Goal: Navigation & Orientation: Find specific page/section

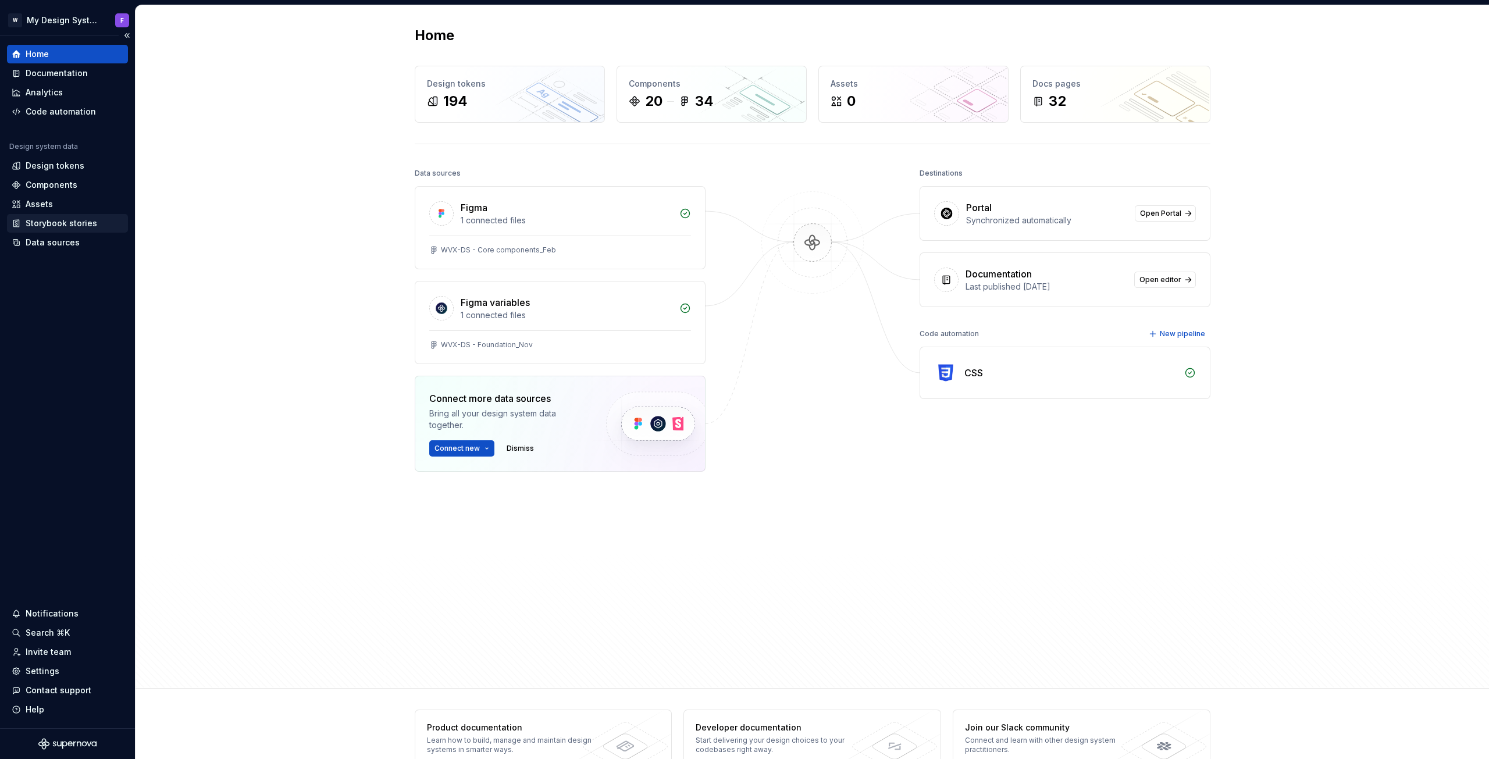
click at [45, 222] on div "Storybook stories" at bounding box center [62, 224] width 72 height 12
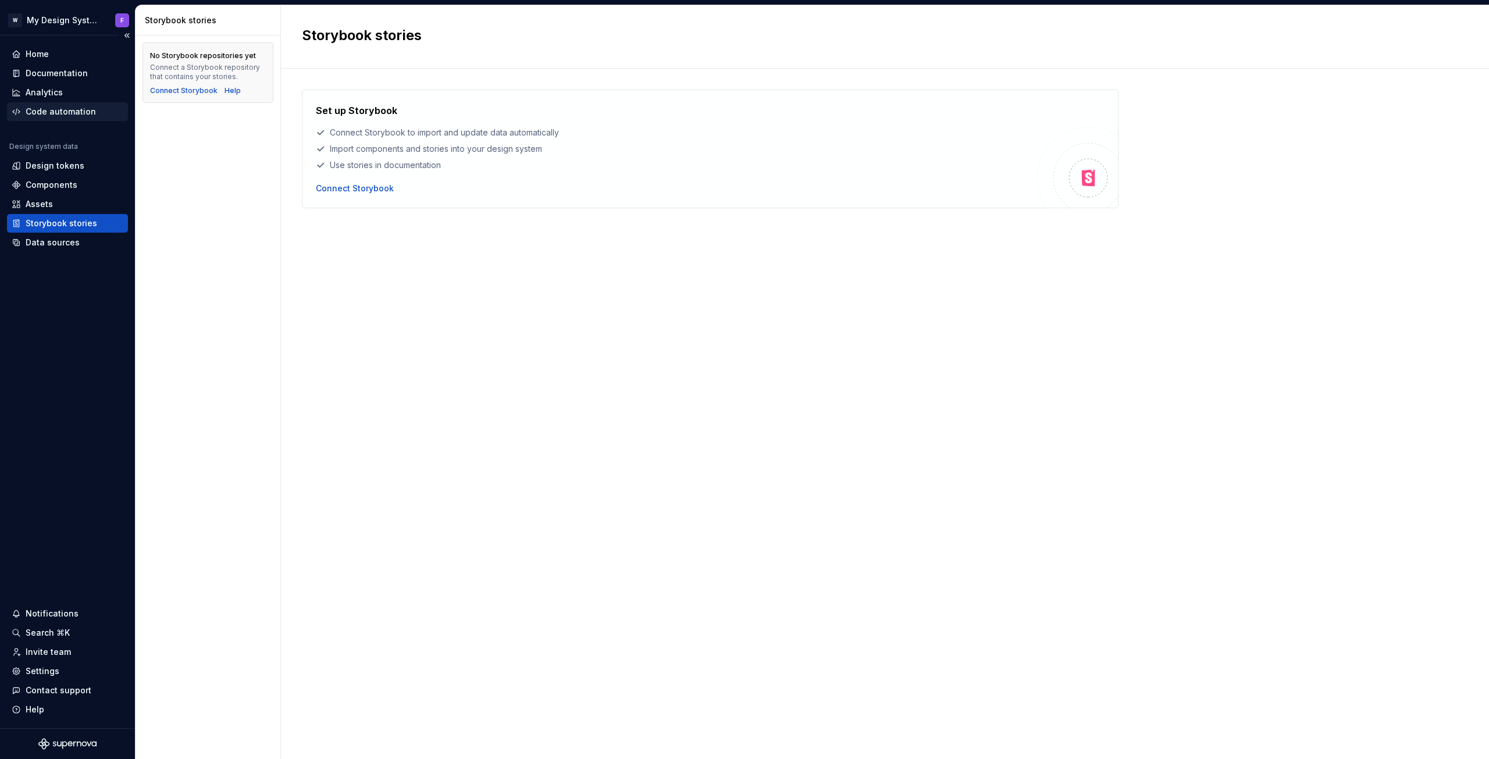
click at [55, 116] on div "Code automation" at bounding box center [61, 112] width 70 height 12
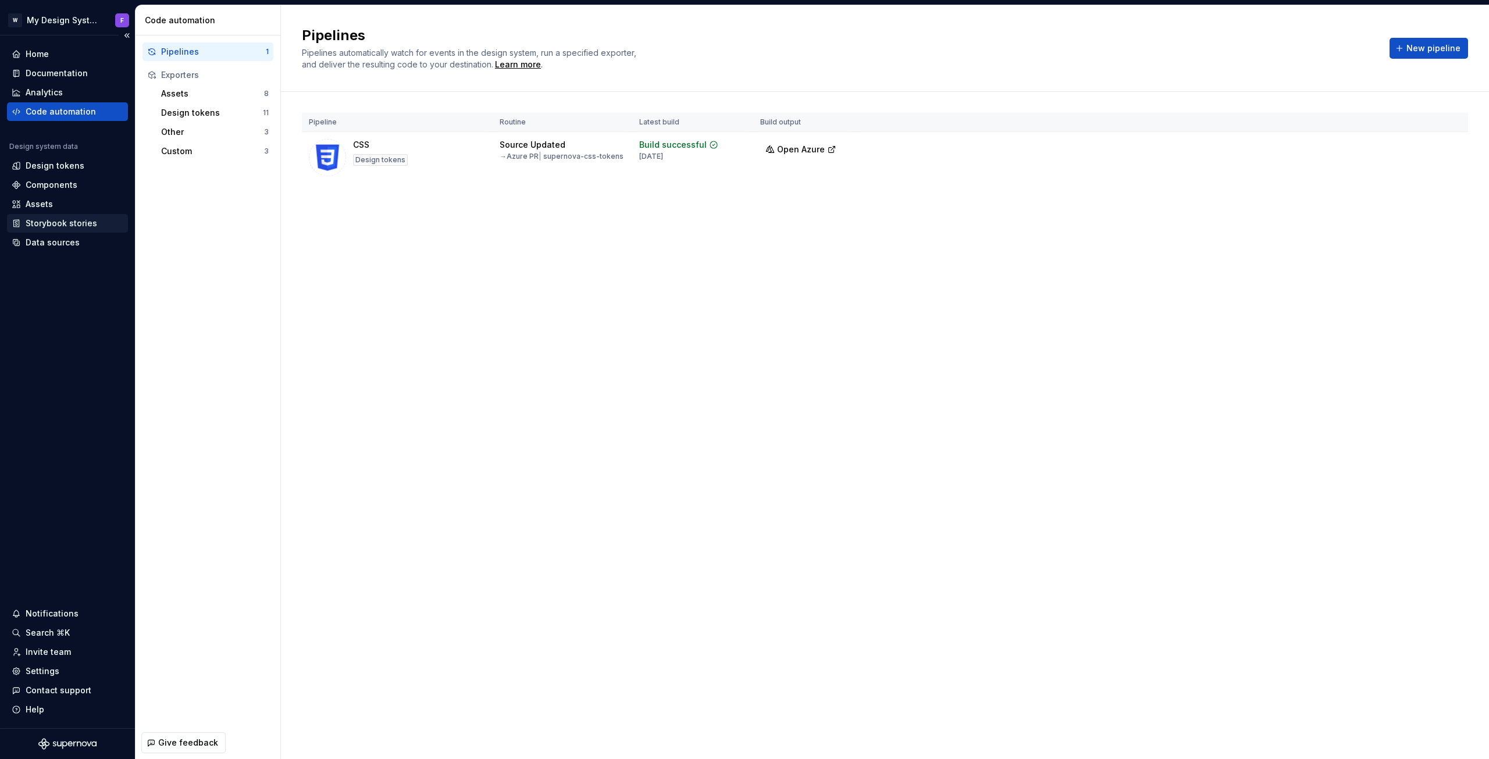
click at [48, 229] on div "Storybook stories" at bounding box center [62, 224] width 72 height 12
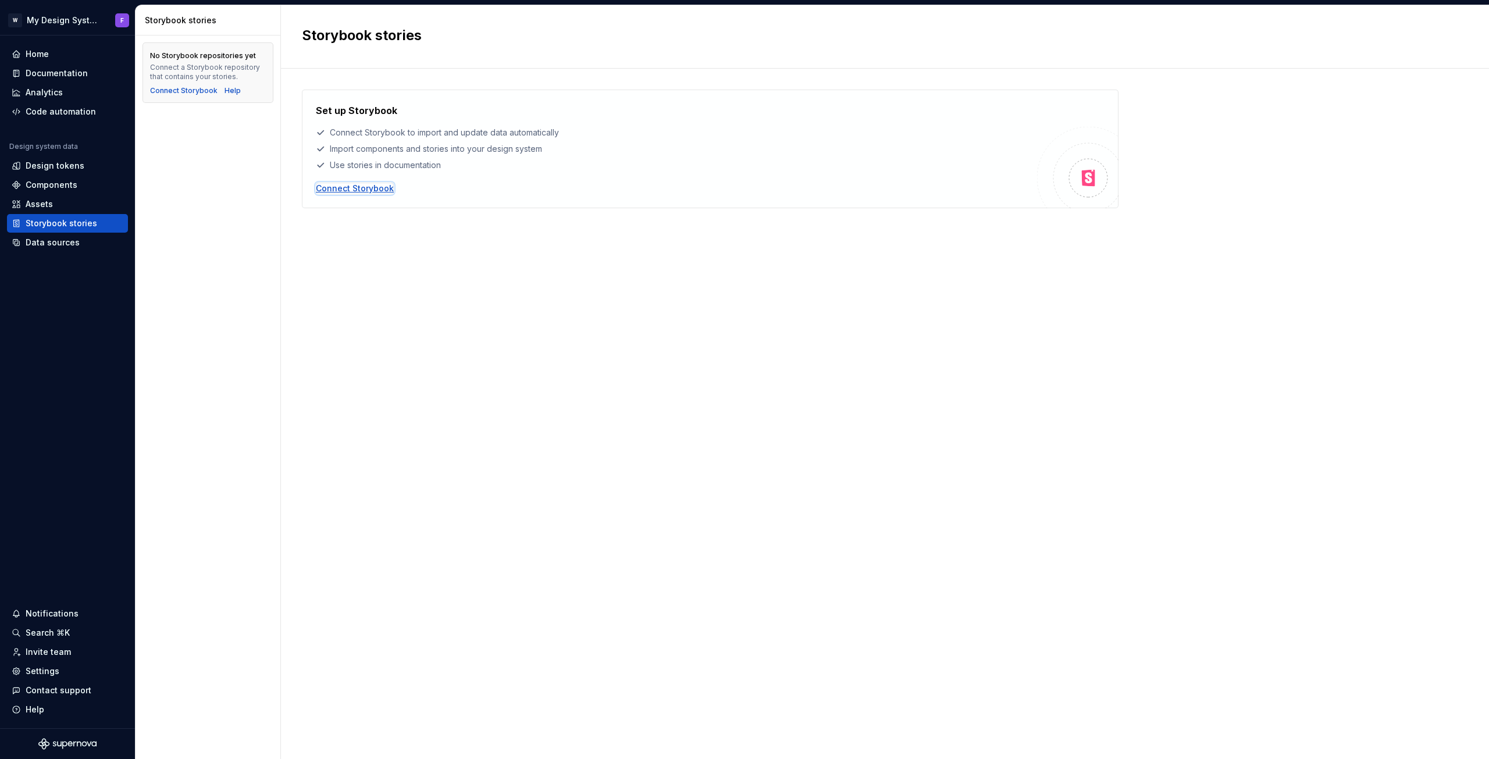
click at [363, 191] on div "Connect Storybook" at bounding box center [355, 189] width 78 height 12
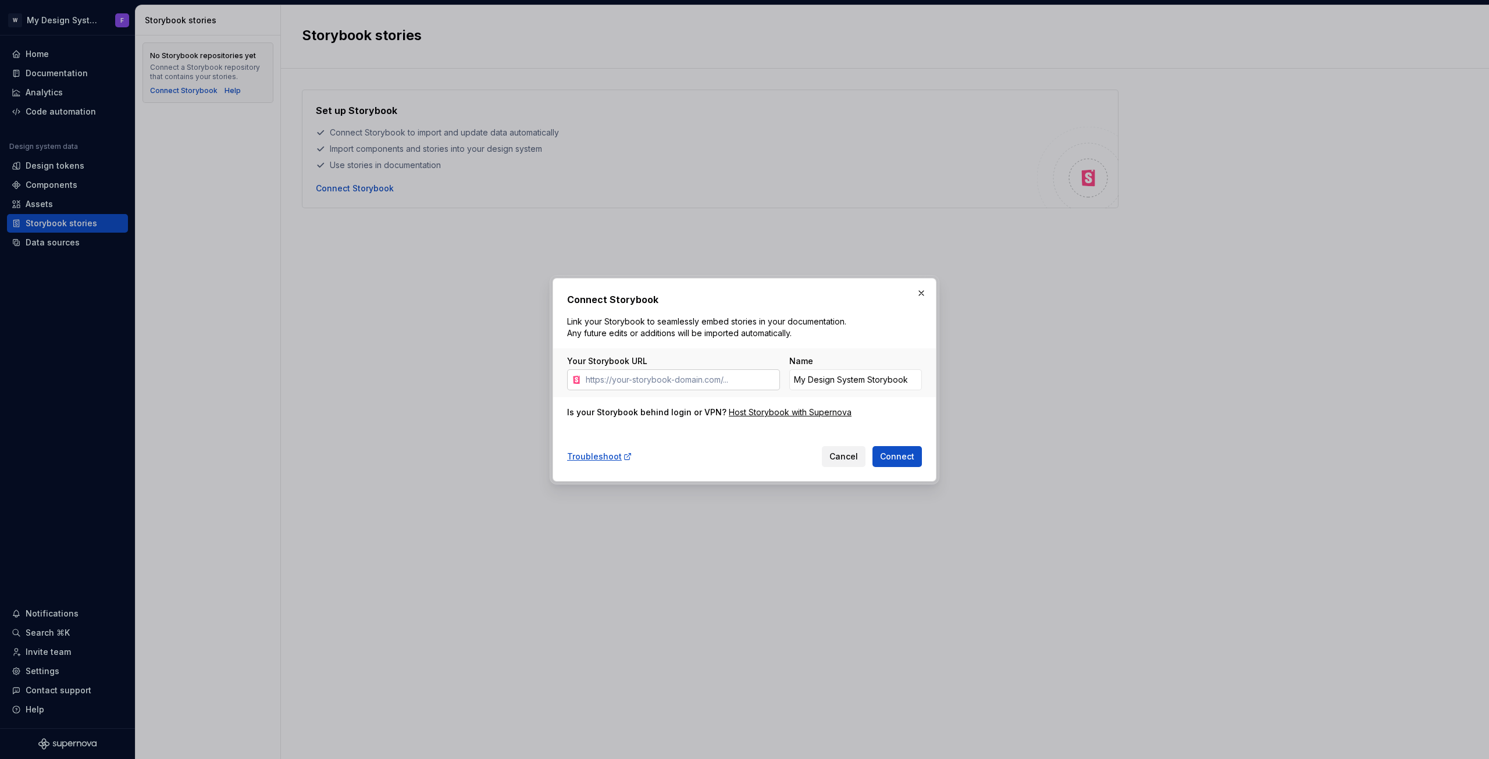
drag, startPoint x: 705, startPoint y: 380, endPoint x: 762, endPoint y: 378, distance: 57.6
click at [762, 378] on input "Your Storybook URL" at bounding box center [680, 379] width 199 height 21
click at [848, 462] on button "Cancel" at bounding box center [844, 456] width 44 height 21
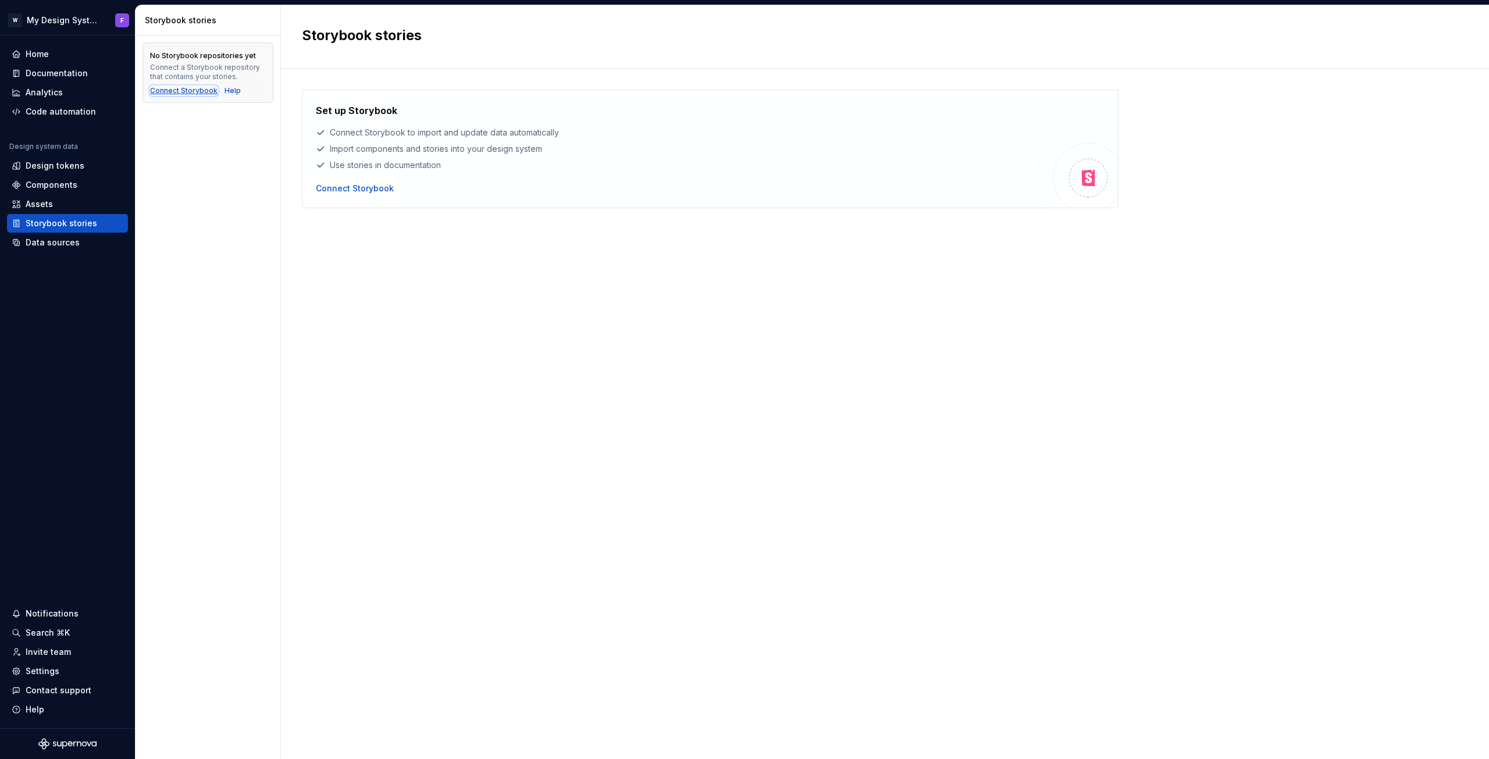
click at [185, 92] on div "Connect Storybook" at bounding box center [183, 90] width 67 height 9
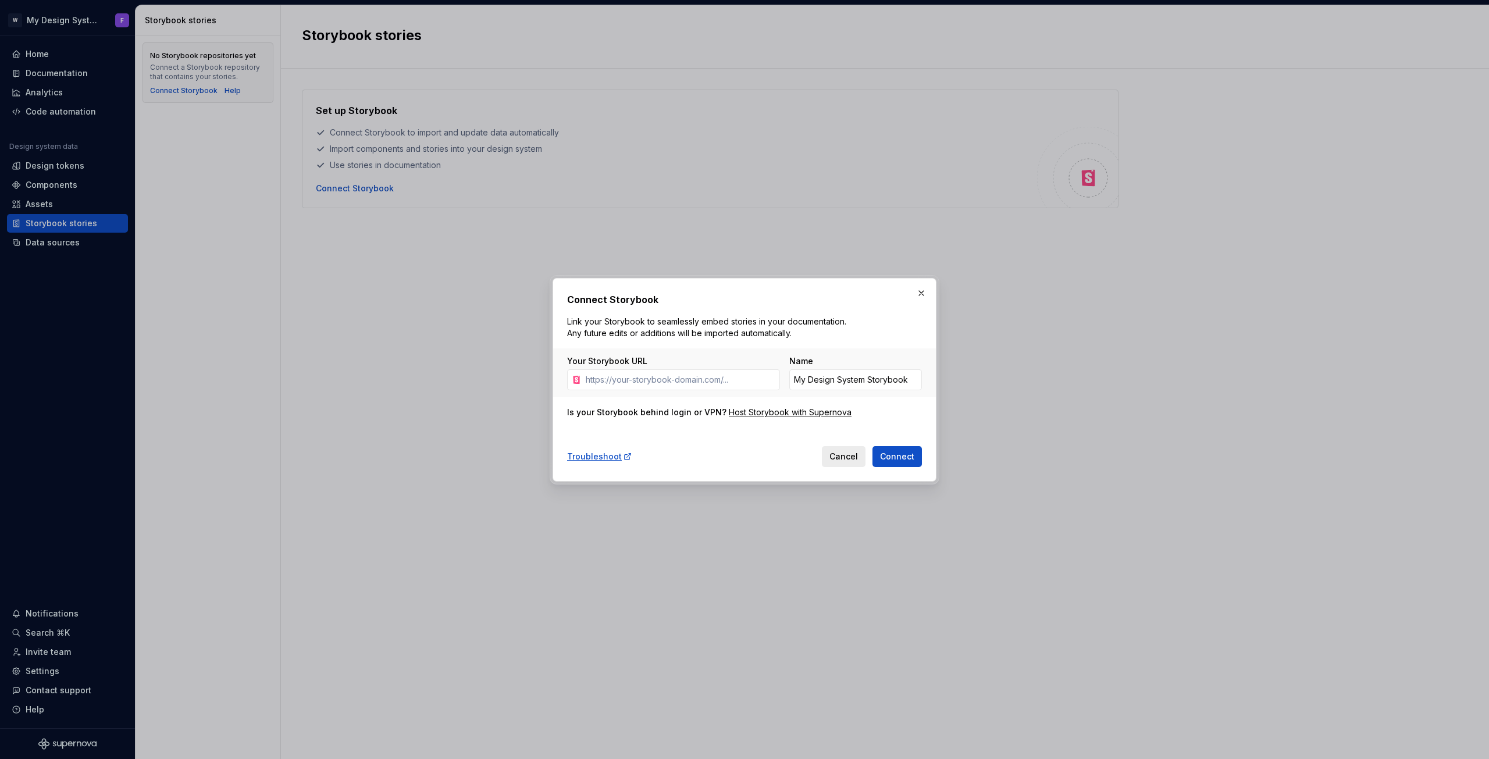
click at [848, 457] on span "Cancel" at bounding box center [843, 457] width 28 height 12
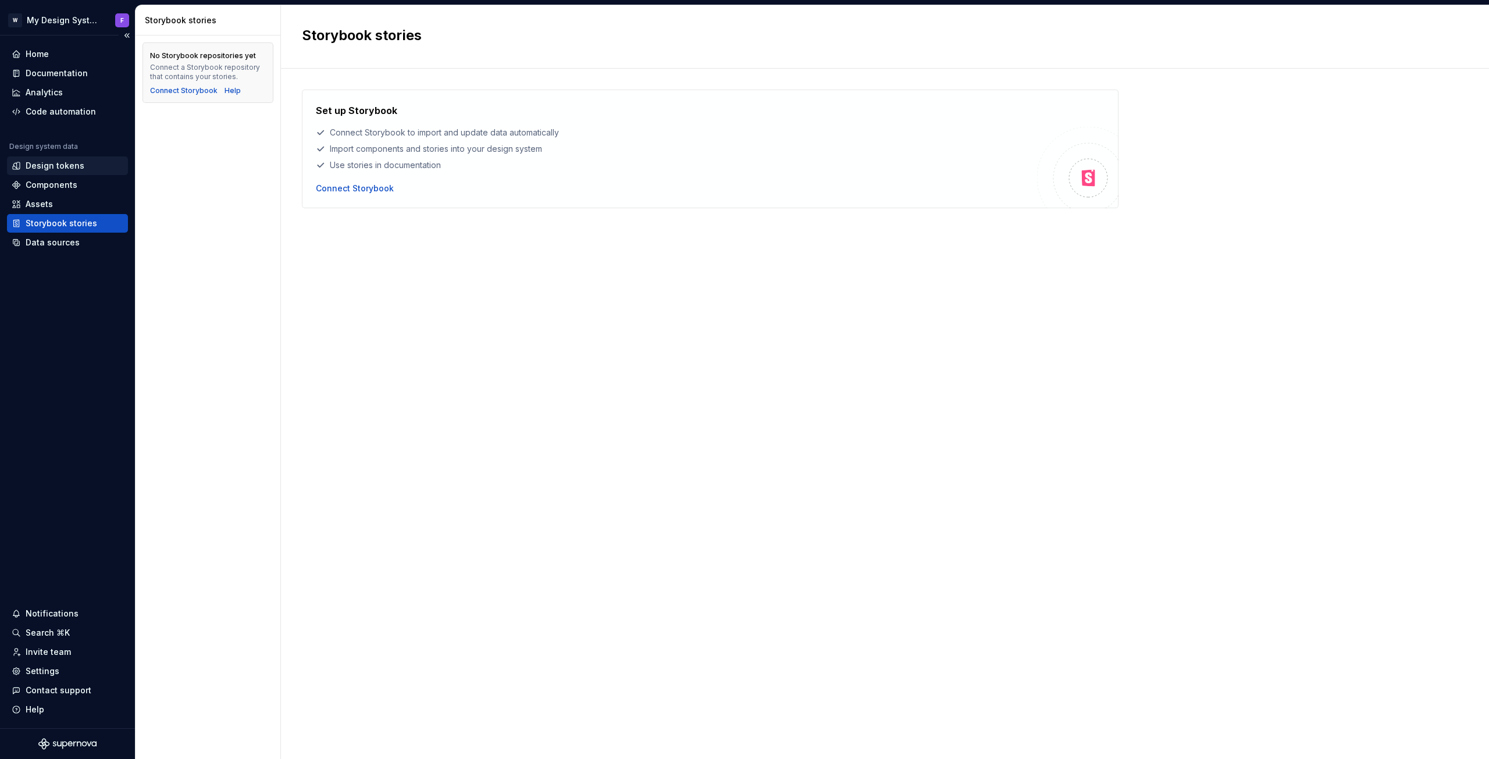
click at [67, 167] on div "Design tokens" at bounding box center [55, 166] width 59 height 12
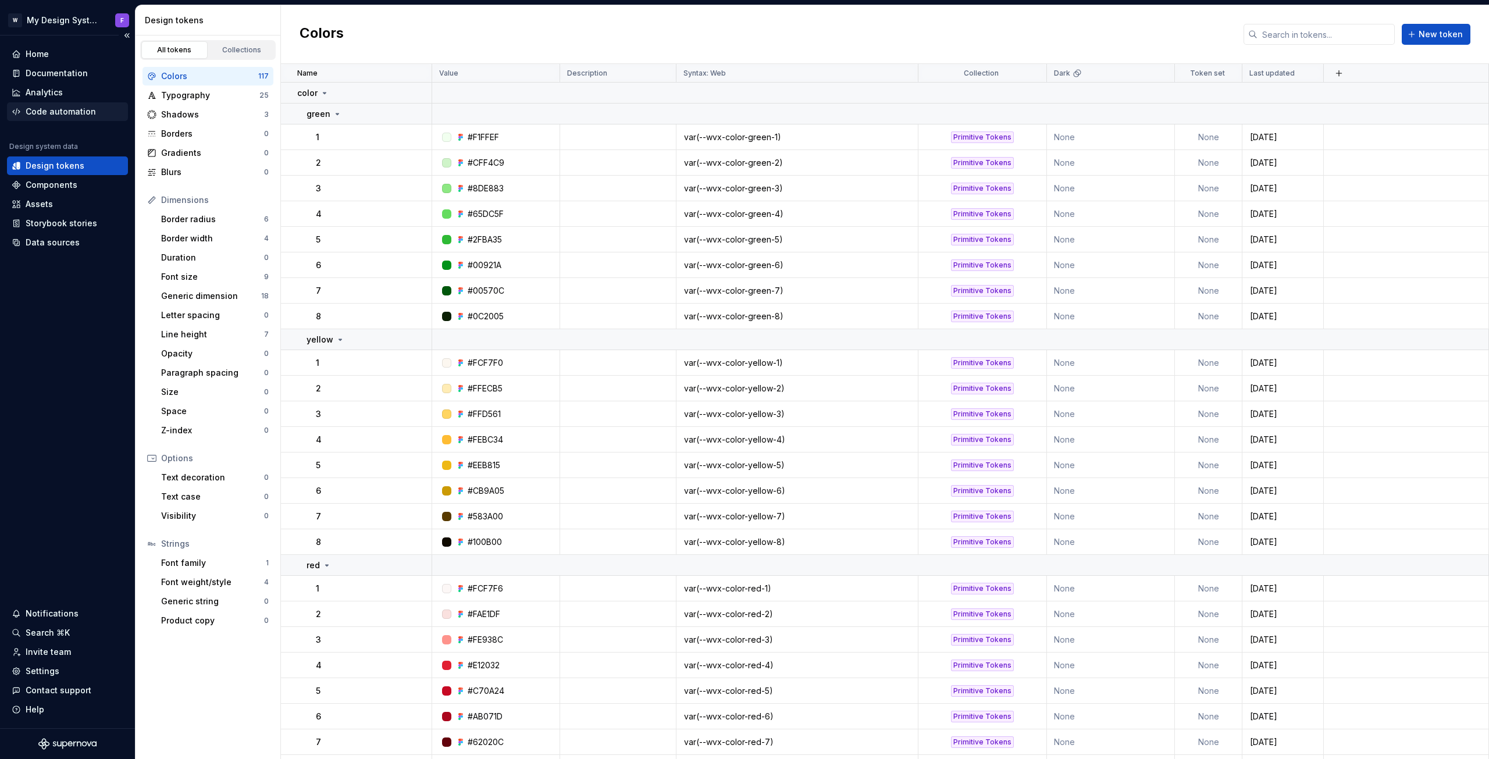
click at [62, 109] on div "Code automation" at bounding box center [61, 112] width 70 height 12
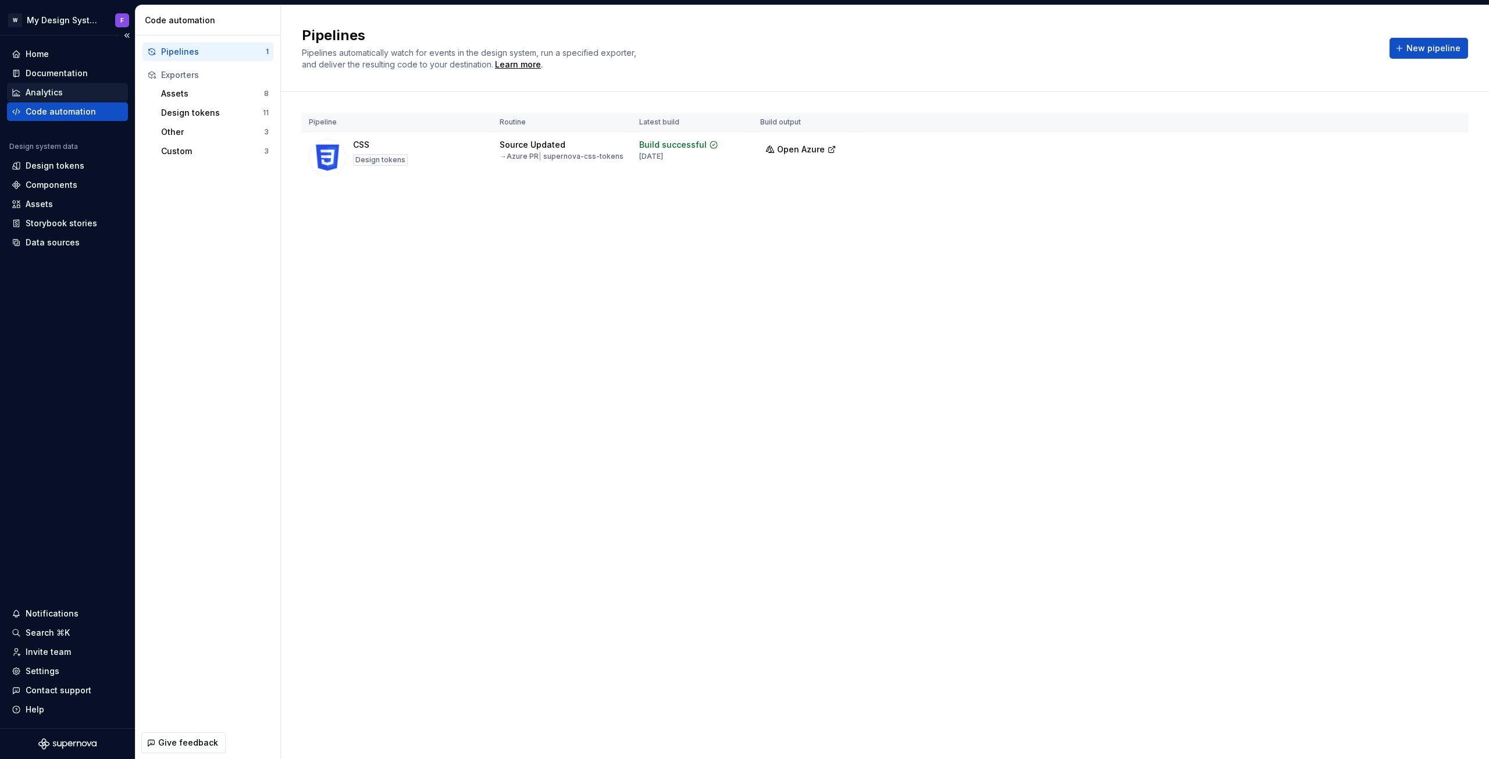
click at [47, 90] on div "Analytics" at bounding box center [44, 93] width 37 height 12
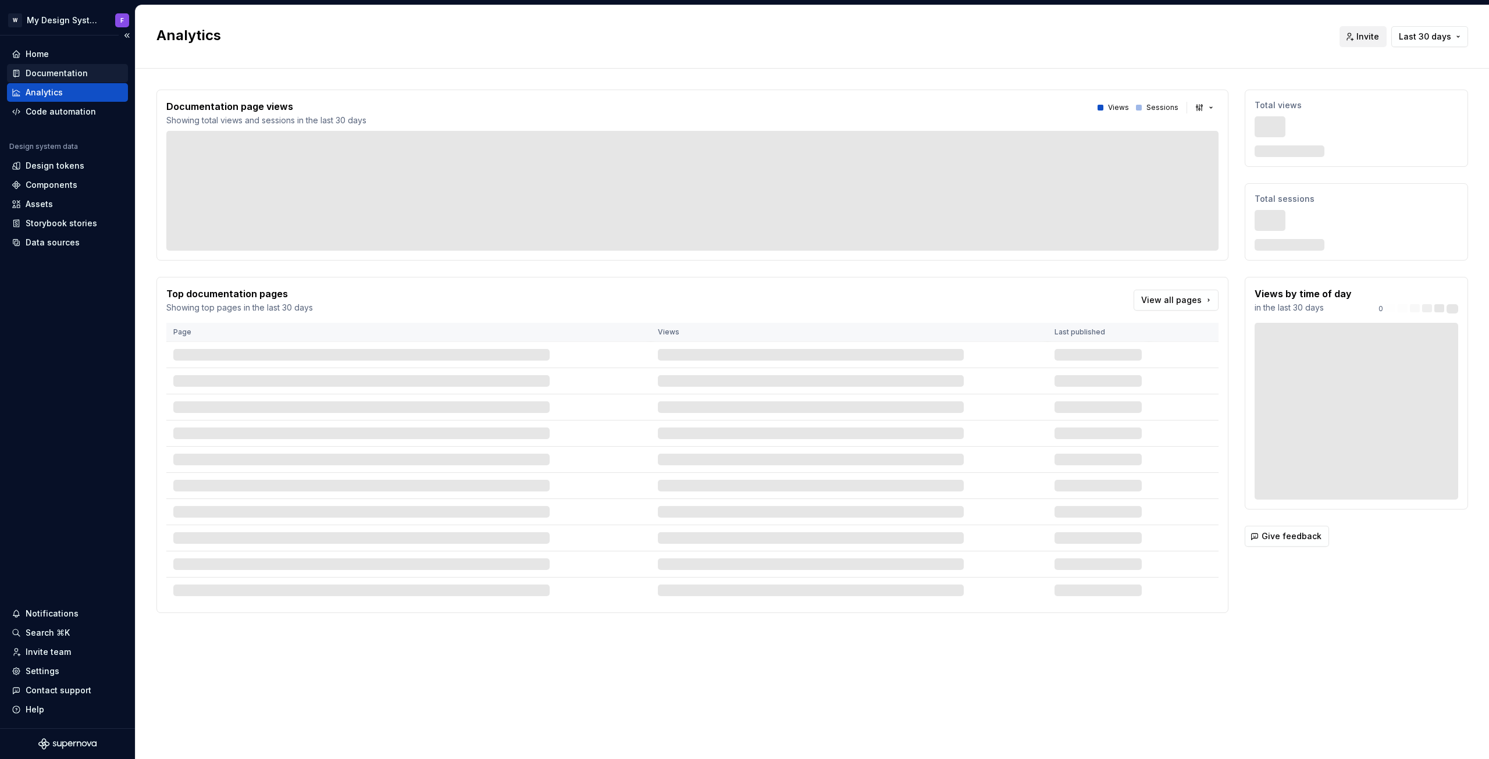
click at [51, 73] on div "Documentation" at bounding box center [57, 73] width 62 height 12
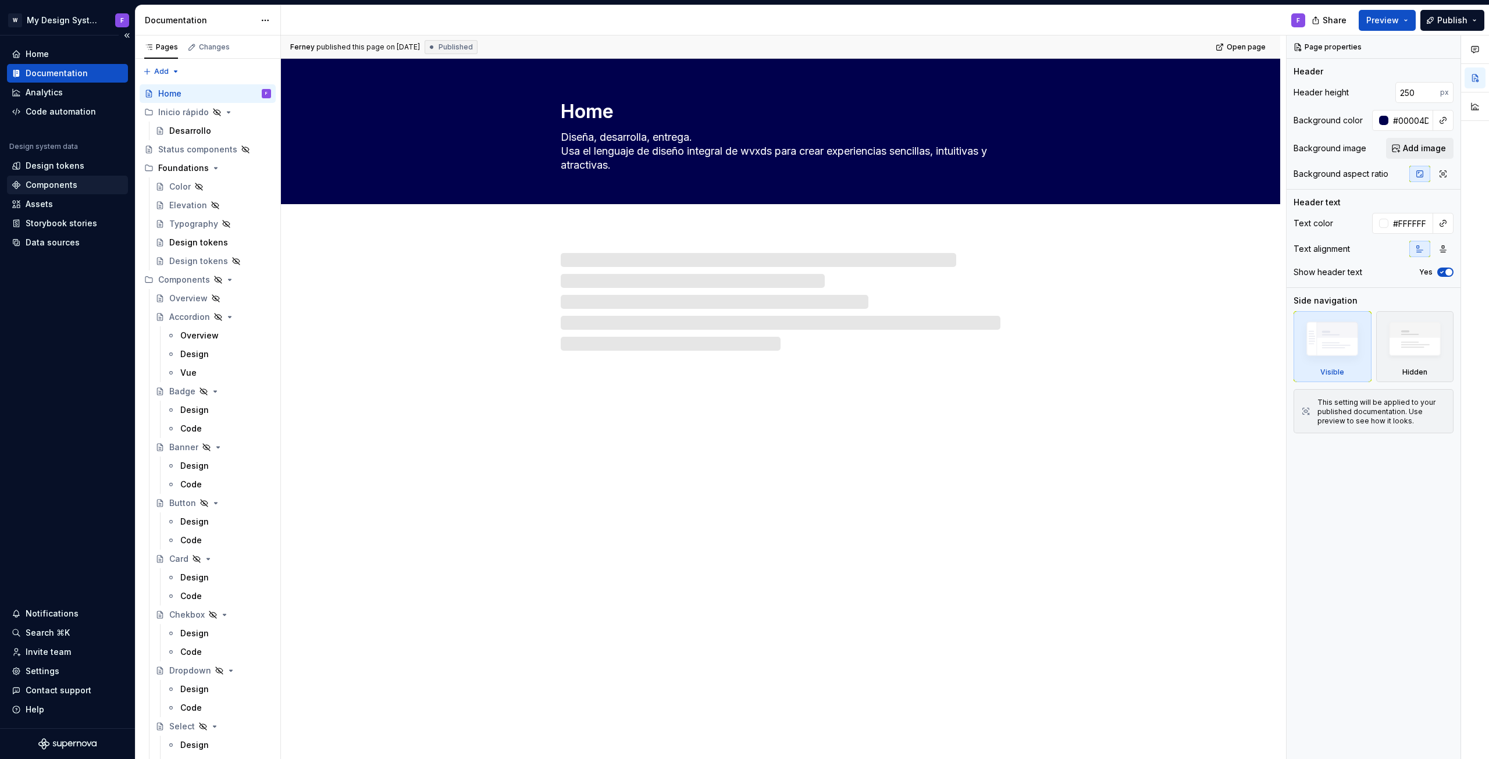
click at [48, 183] on div "Components" at bounding box center [52, 185] width 52 height 12
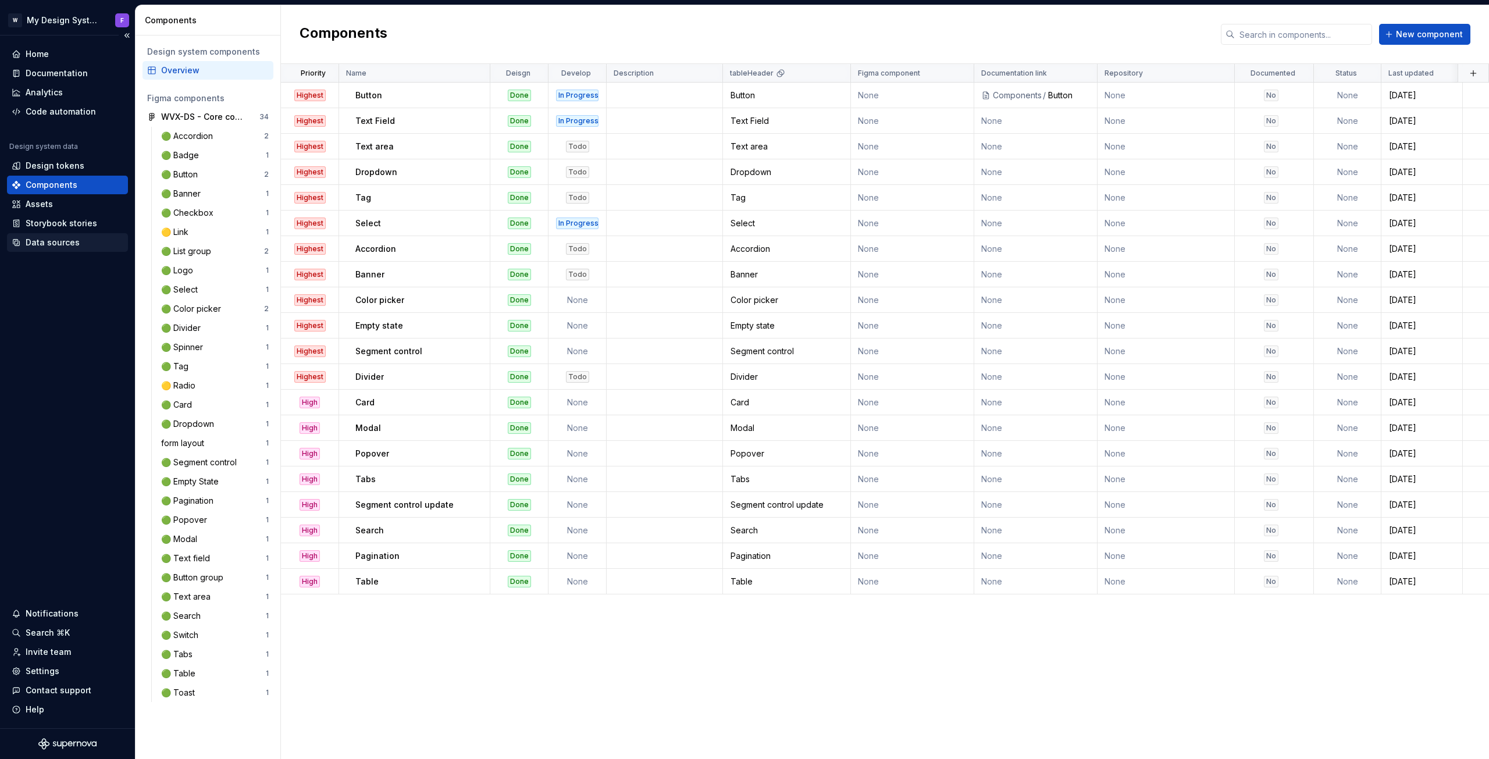
click at [51, 239] on div "Data sources" at bounding box center [53, 243] width 54 height 12
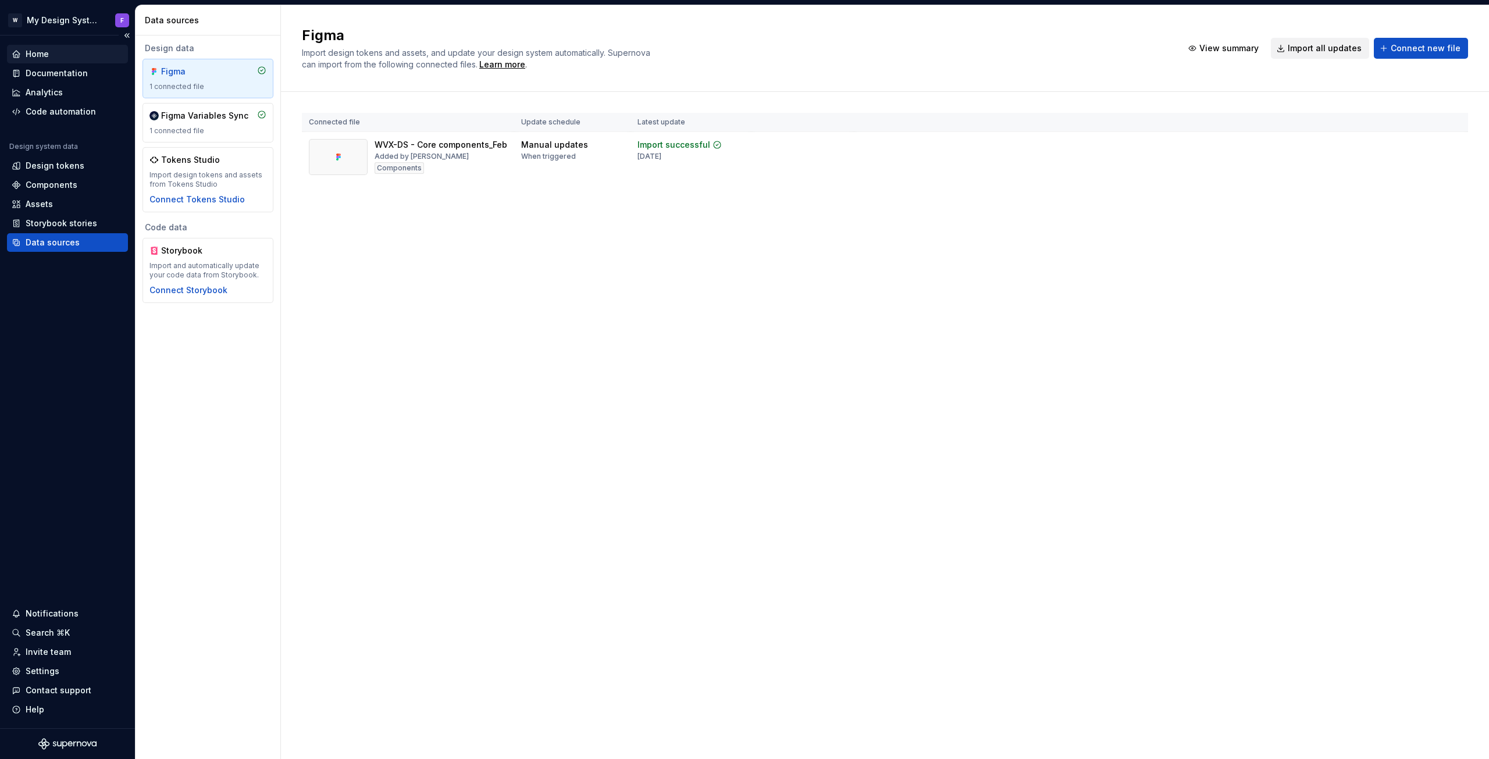
click at [40, 58] on div "Home" at bounding box center [37, 54] width 23 height 12
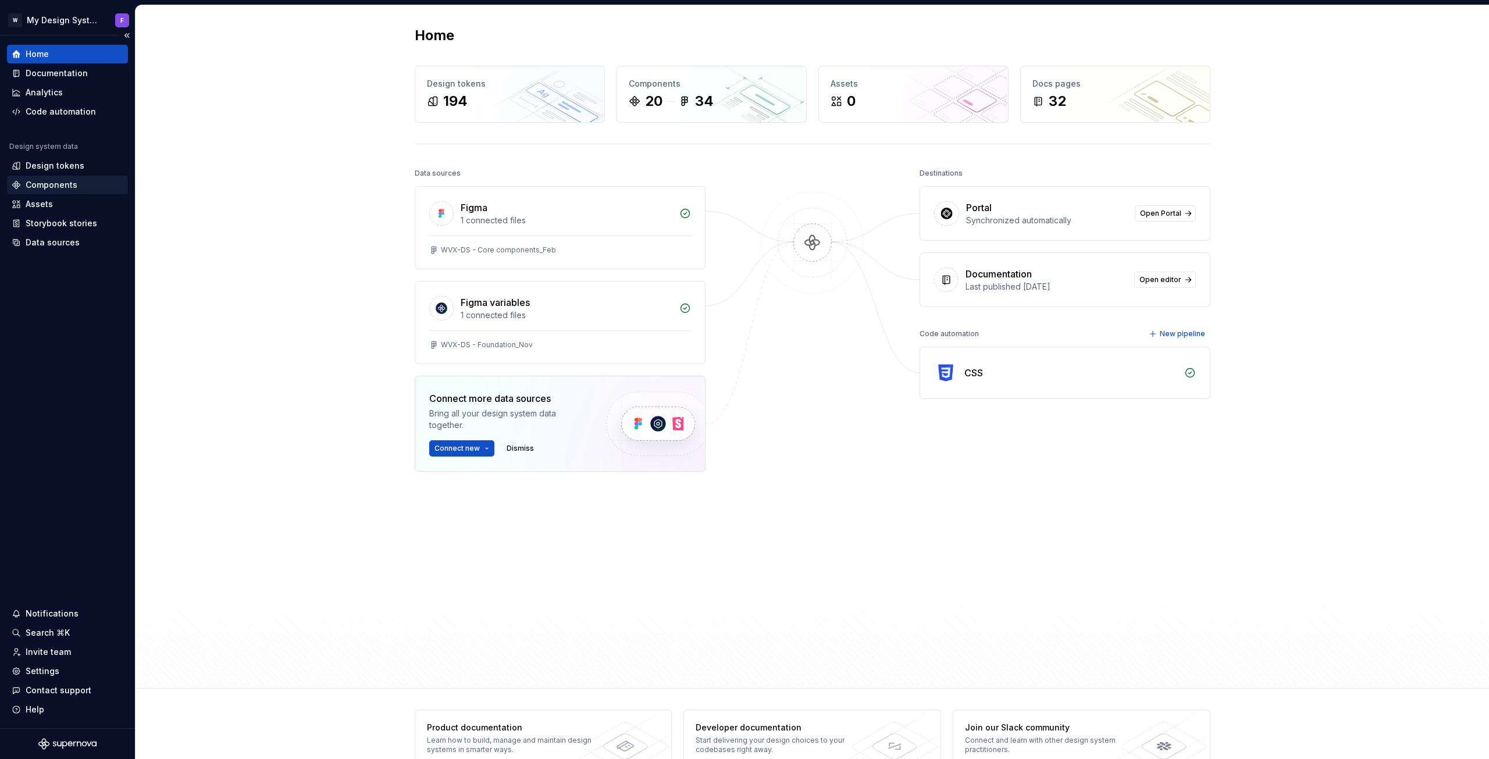
click at [58, 186] on div "Components" at bounding box center [52, 185] width 52 height 12
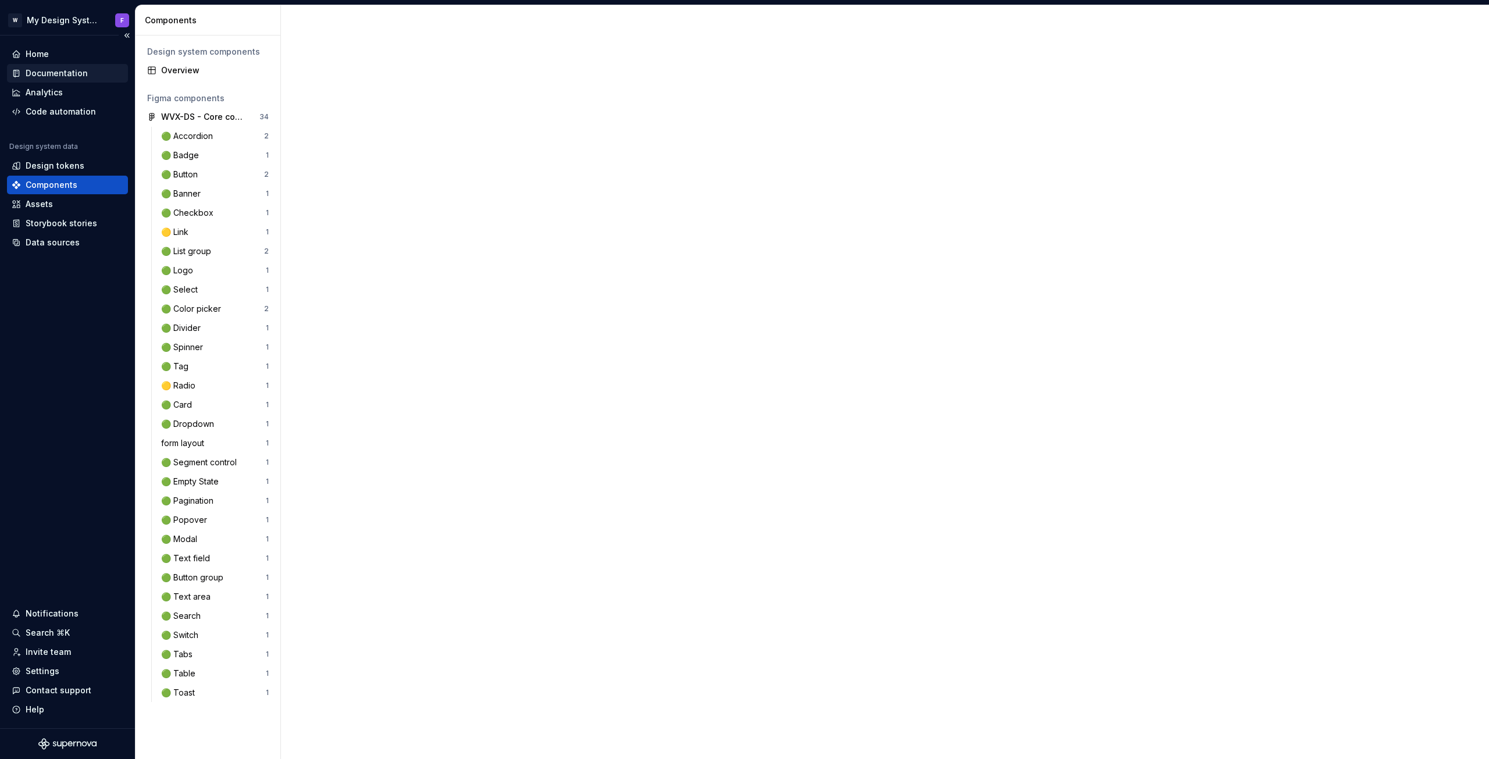
click at [49, 71] on div "Documentation" at bounding box center [57, 73] width 62 height 12
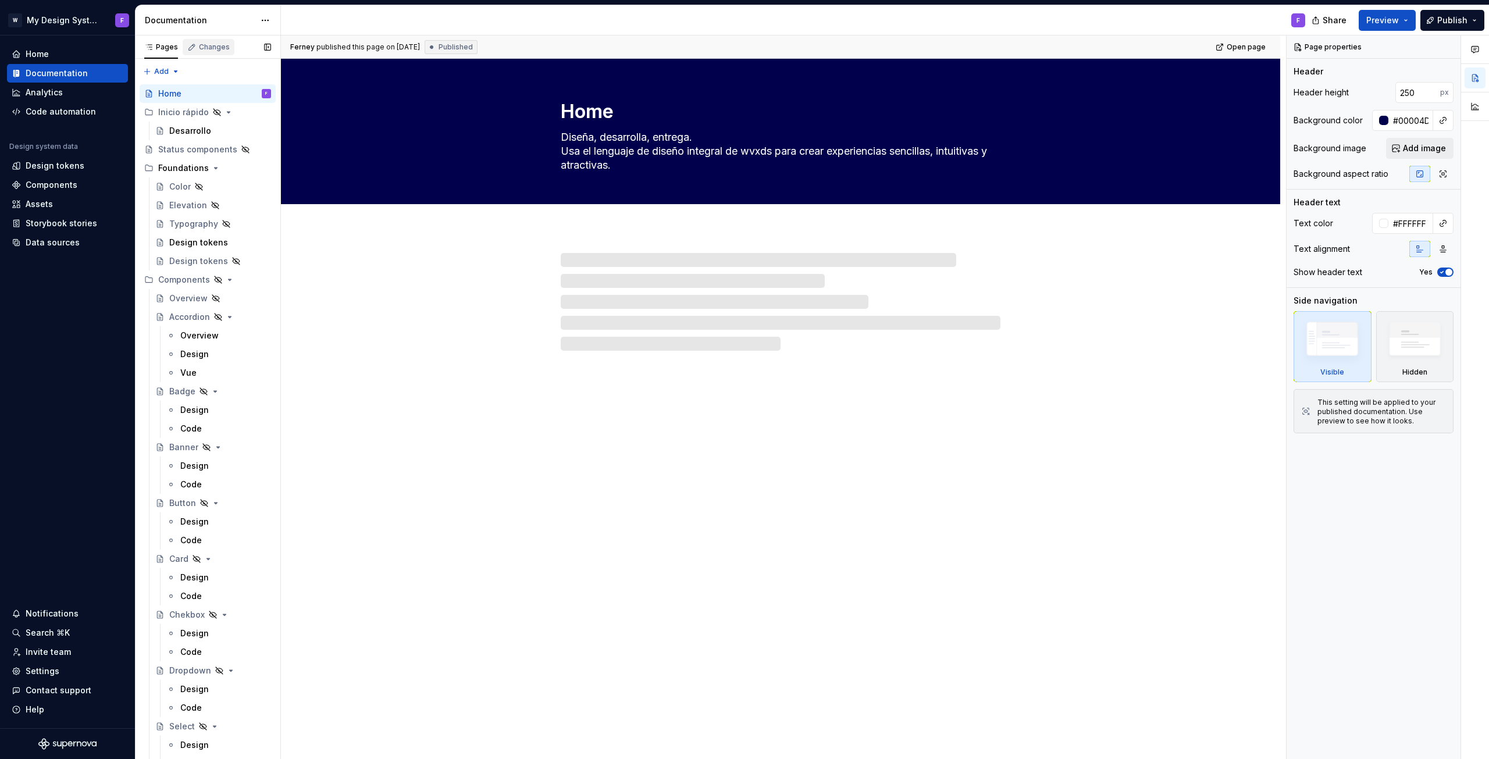
type textarea "*"
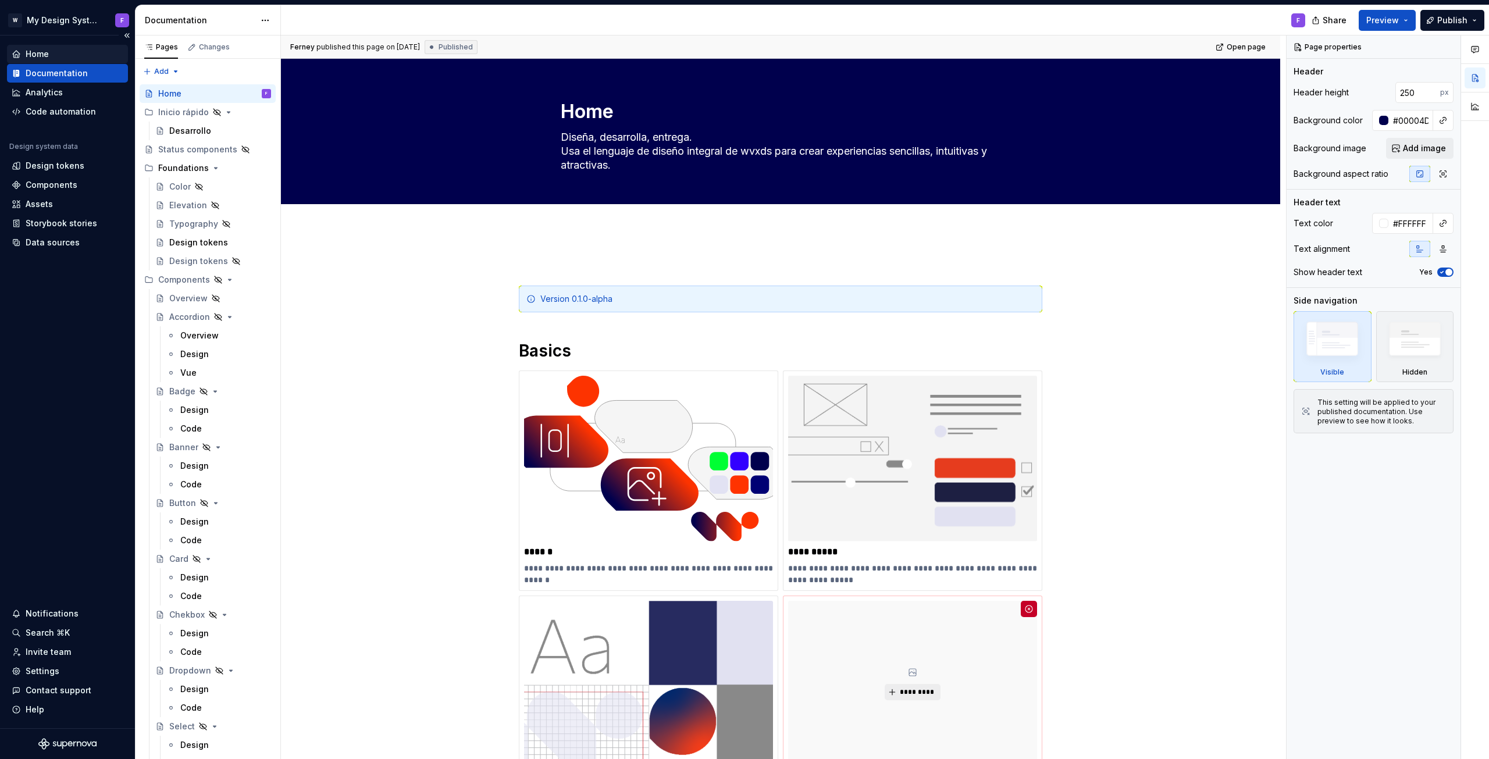
click at [52, 48] on div "Home" at bounding box center [67, 54] width 121 height 19
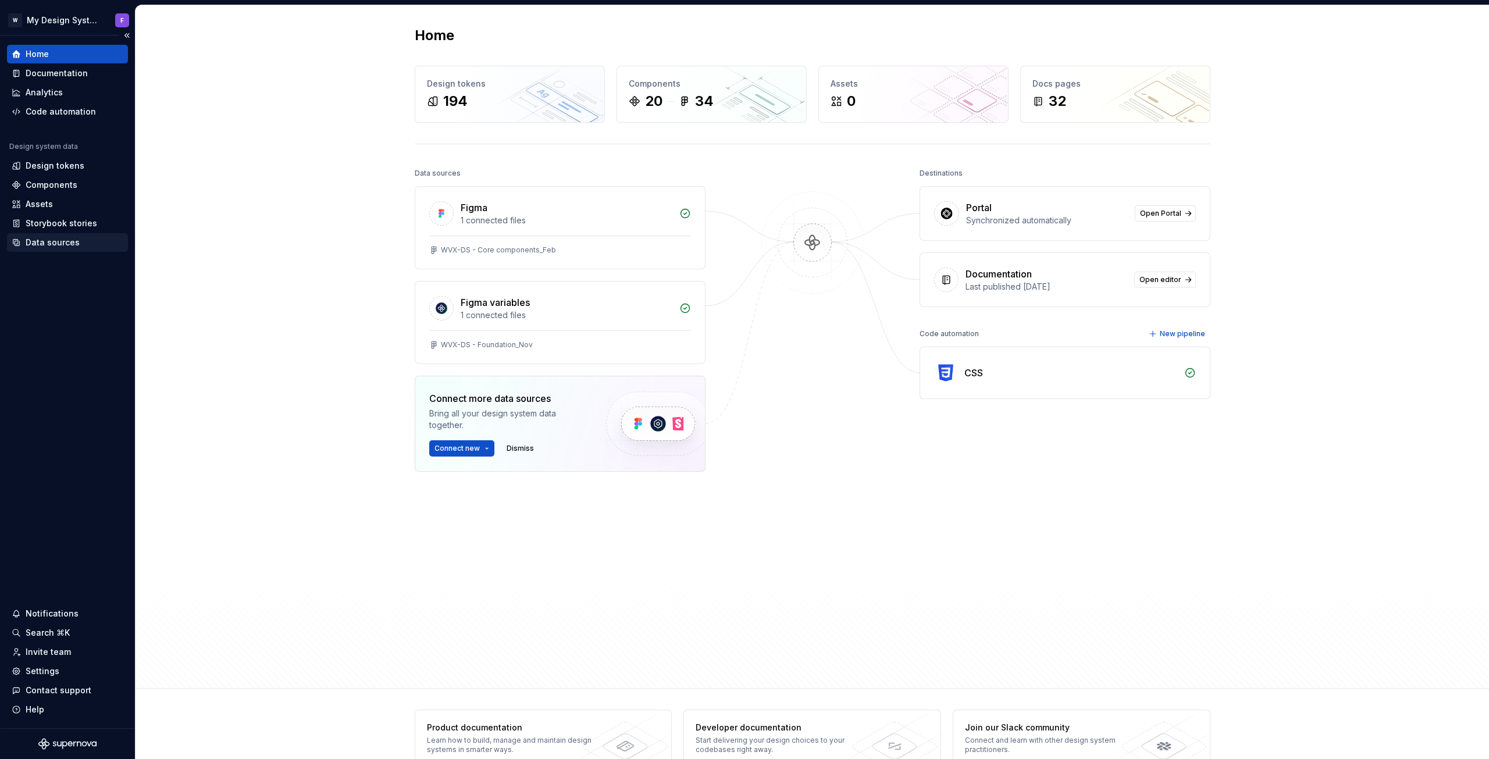
click at [50, 247] on div "Data sources" at bounding box center [53, 243] width 54 height 12
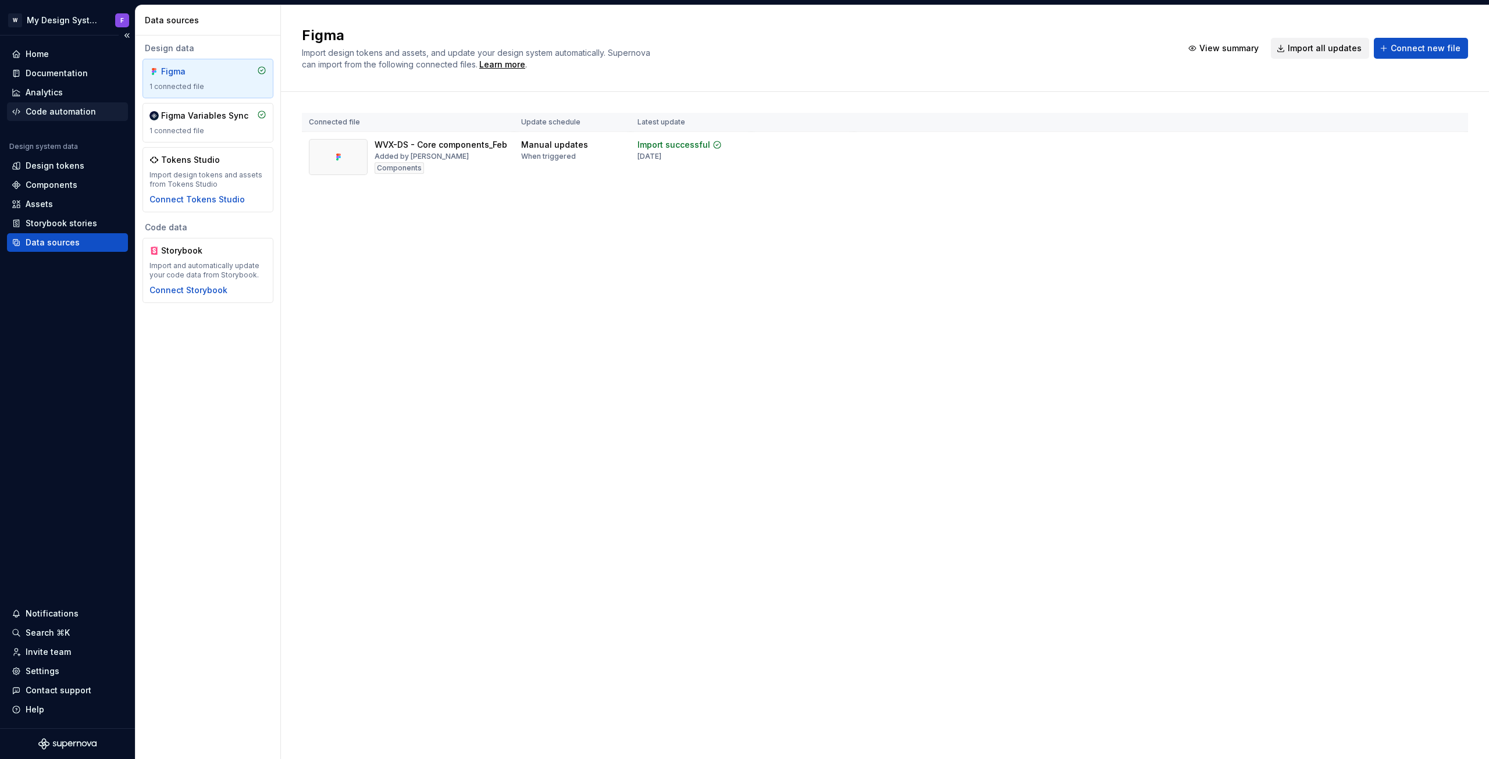
click at [54, 109] on div "Code automation" at bounding box center [61, 112] width 70 height 12
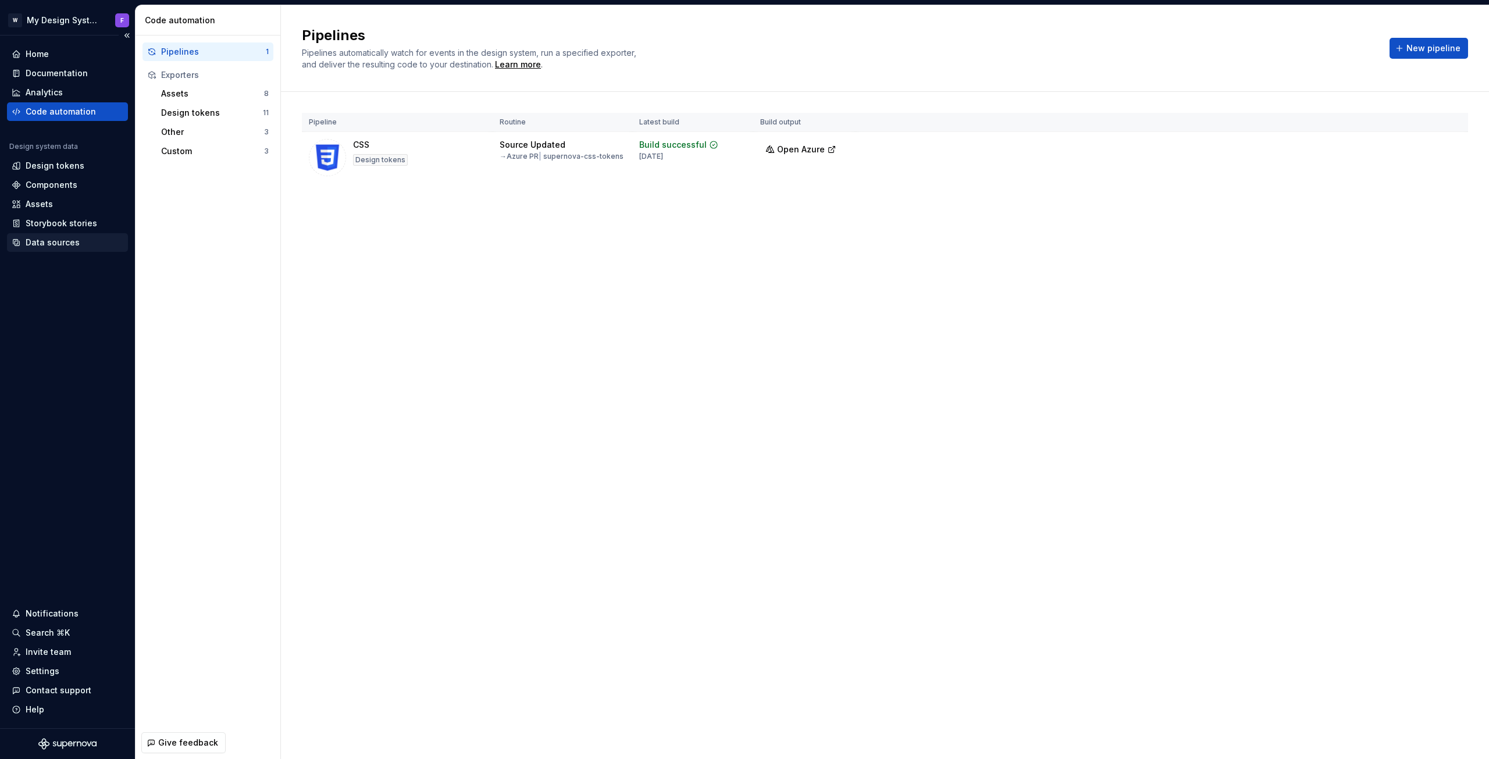
click at [49, 247] on div "Data sources" at bounding box center [53, 243] width 54 height 12
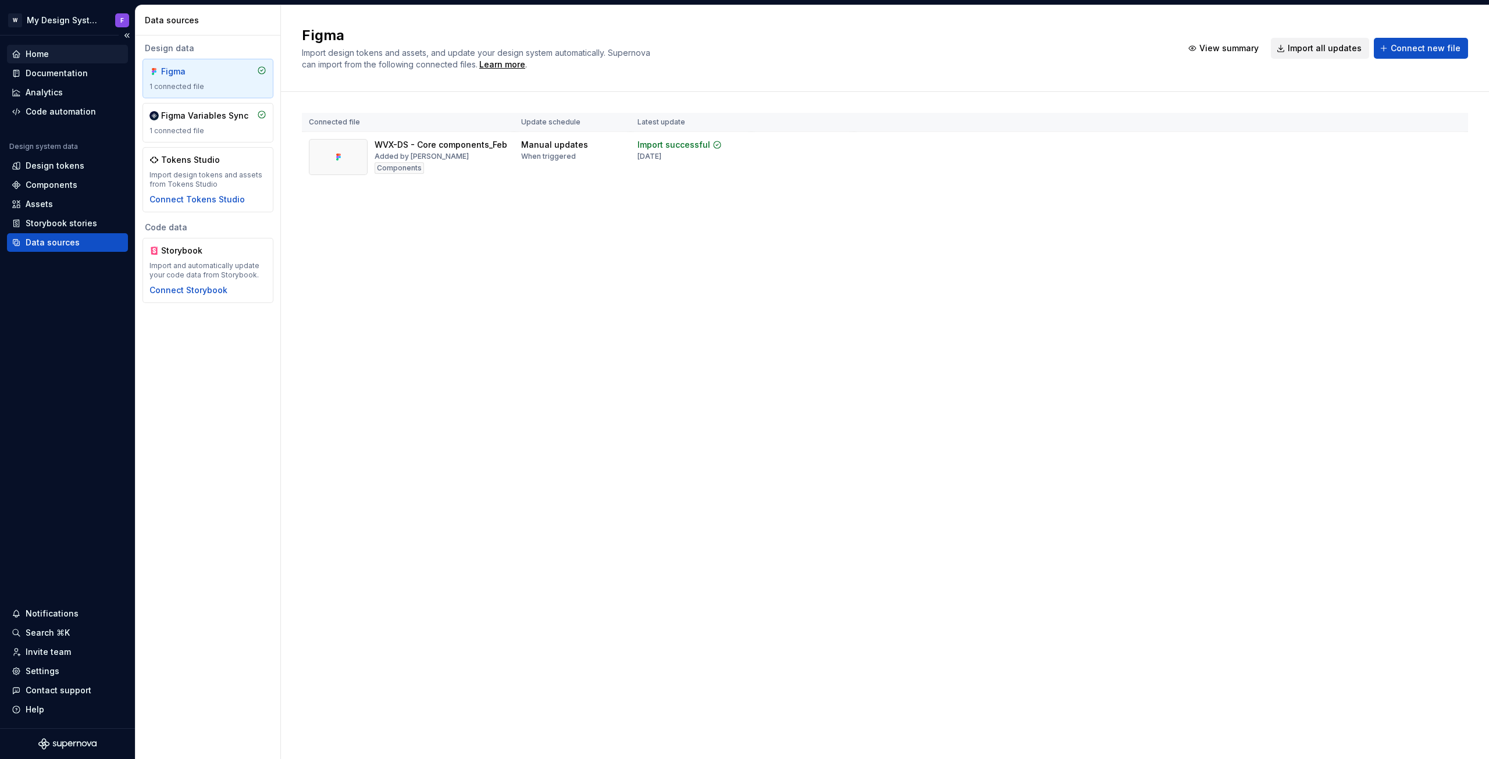
click at [47, 55] on div "Home" at bounding box center [37, 54] width 23 height 12
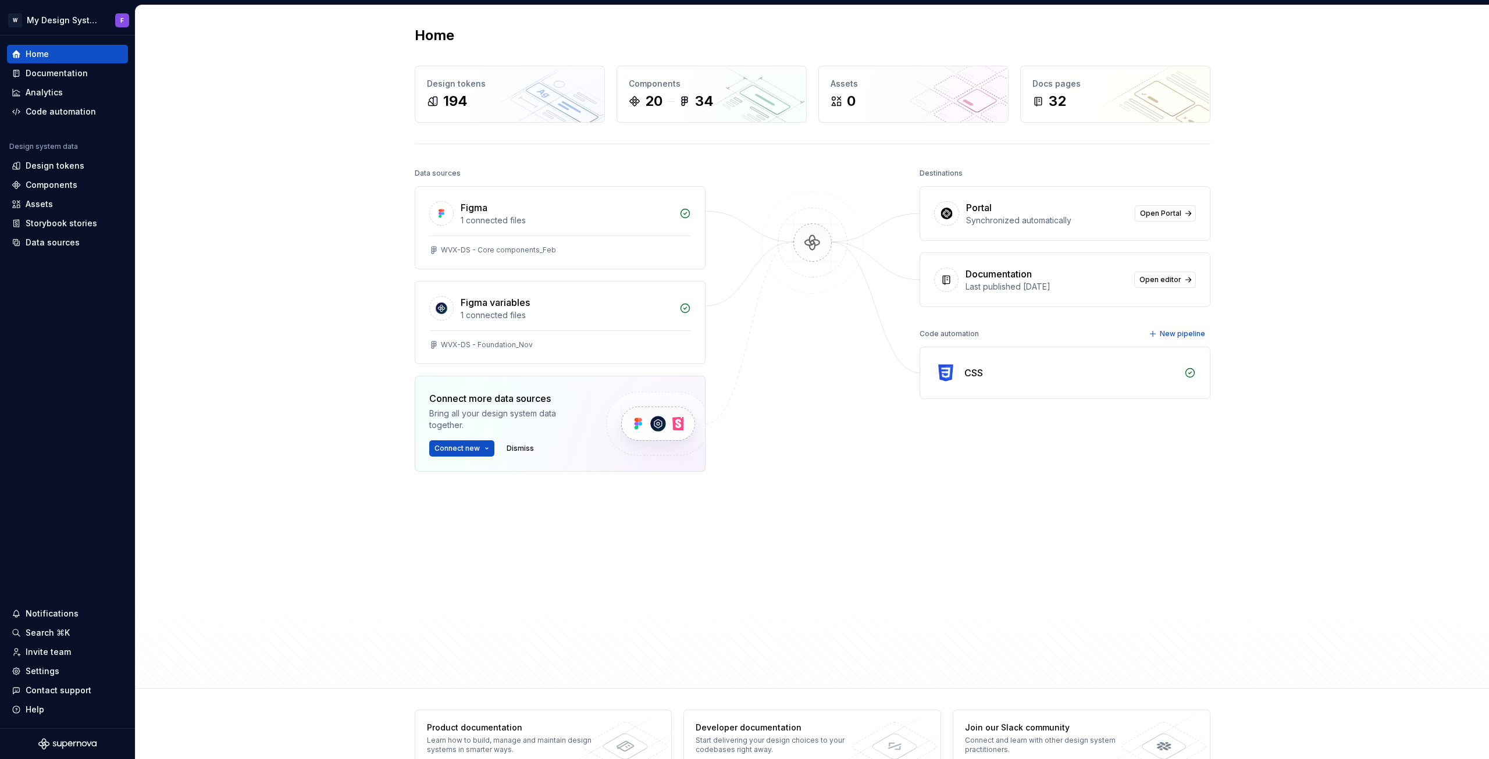
scroll to position [28, 0]
